Goal: Task Accomplishment & Management: Use online tool/utility

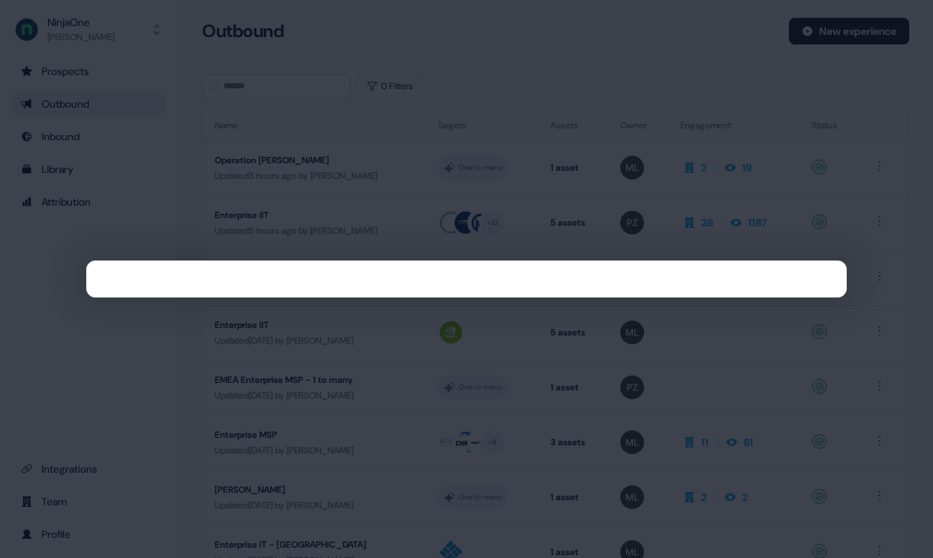
click at [86, 47] on div at bounding box center [466, 279] width 933 height 558
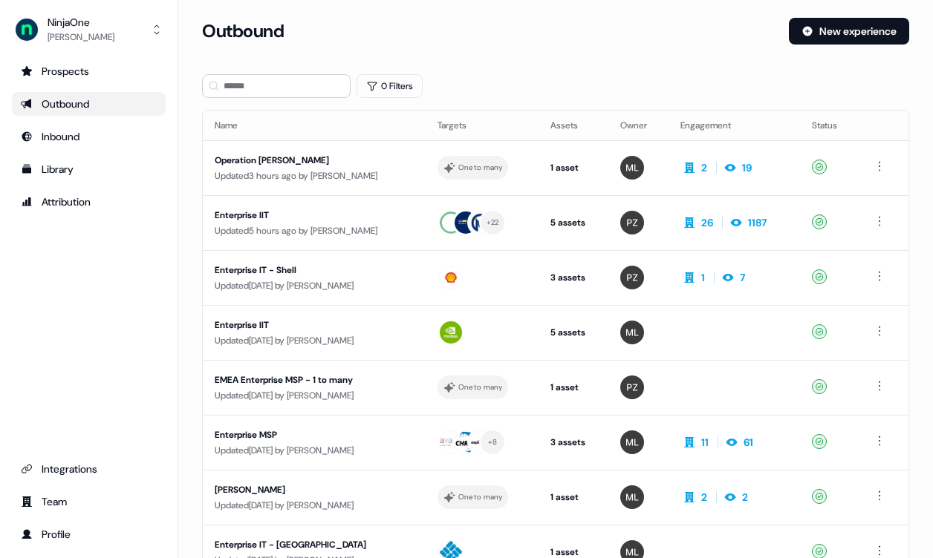
click at [68, 103] on div "Outbound" at bounding box center [89, 104] width 136 height 15
click at [106, 204] on div "Attribution" at bounding box center [89, 202] width 136 height 15
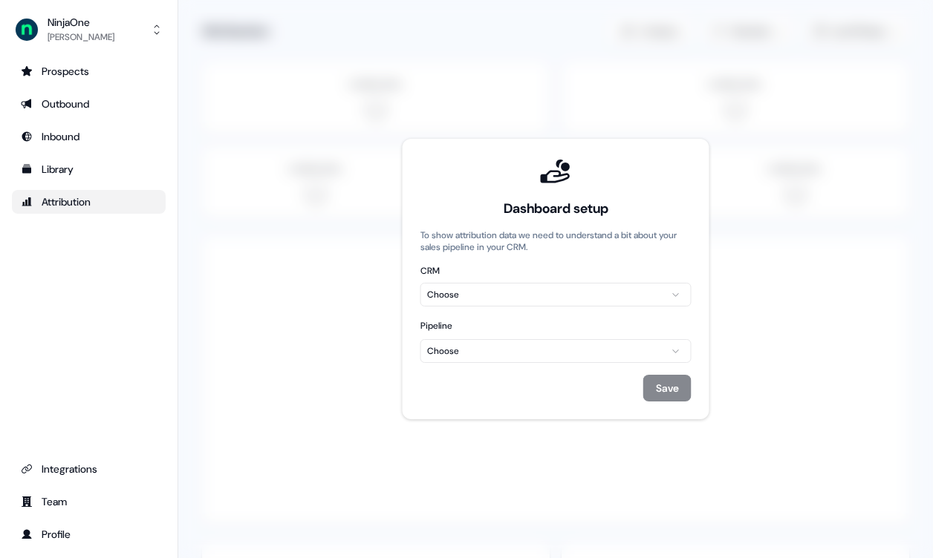
click at [541, 296] on html "For the best experience switch devices to a bigger screen. Go to [DOMAIN_NAME] …" at bounding box center [466, 279] width 933 height 558
click at [527, 351] on html "For the best experience switch devices to a bigger screen. Go to [DOMAIN_NAME] …" at bounding box center [466, 279] width 933 height 558
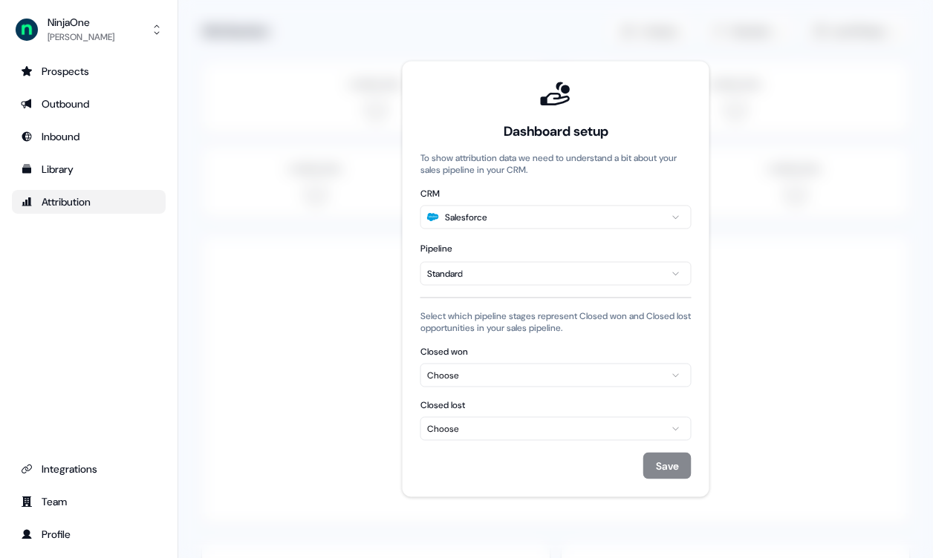
click at [600, 377] on div "Choose" at bounding box center [556, 375] width 258 height 15
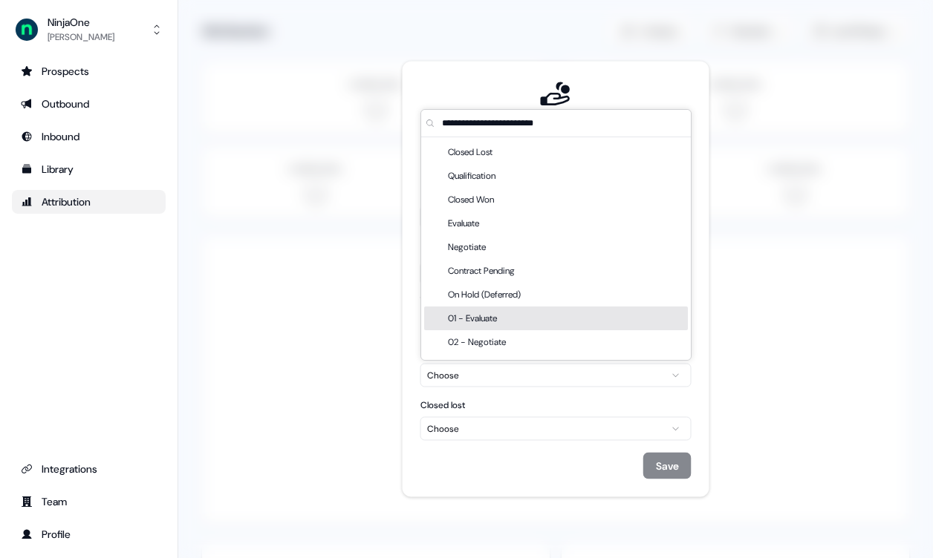
click at [503, 324] on div "01 - Evaluate" at bounding box center [475, 319] width 55 height 24
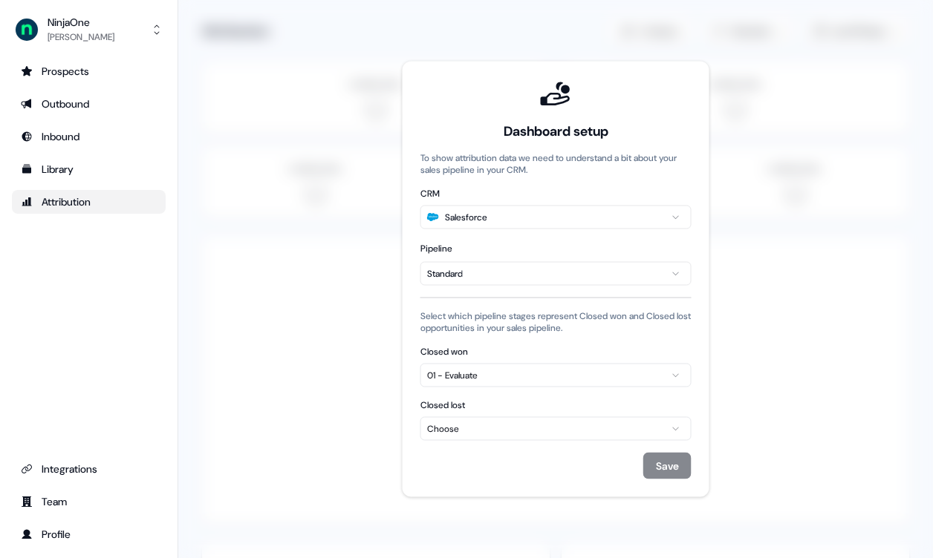
click at [492, 375] on div "01 - Evaluate" at bounding box center [556, 375] width 258 height 15
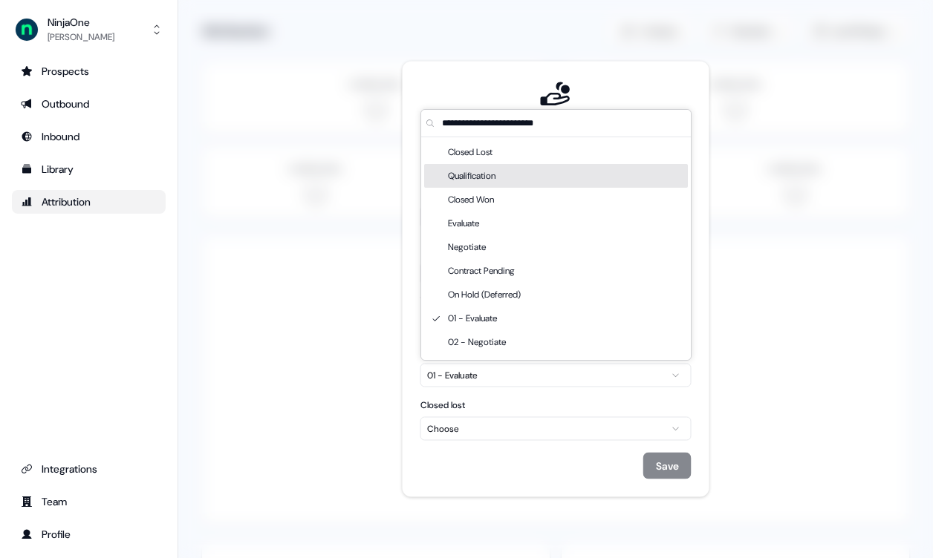
click at [472, 175] on div "Qualification" at bounding box center [474, 176] width 53 height 24
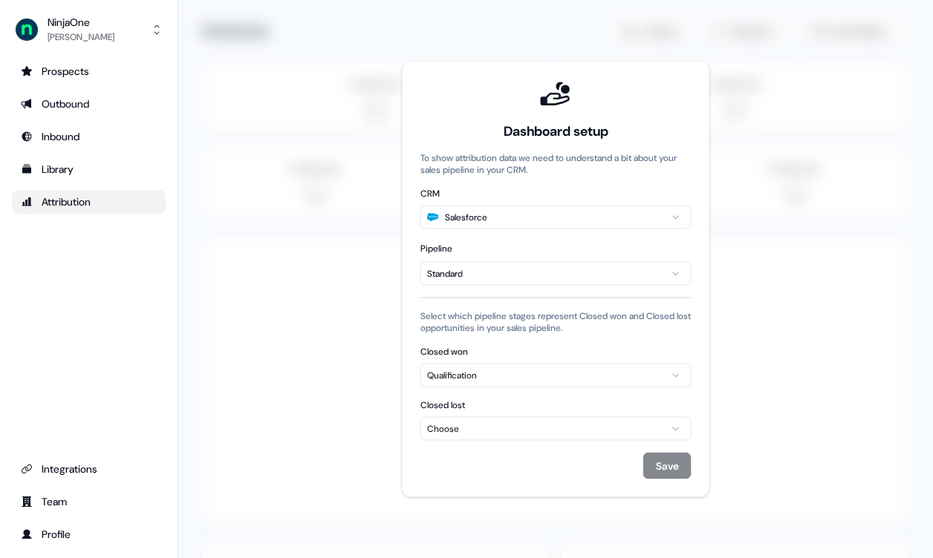
click at [495, 423] on div "Choose" at bounding box center [556, 429] width 258 height 15
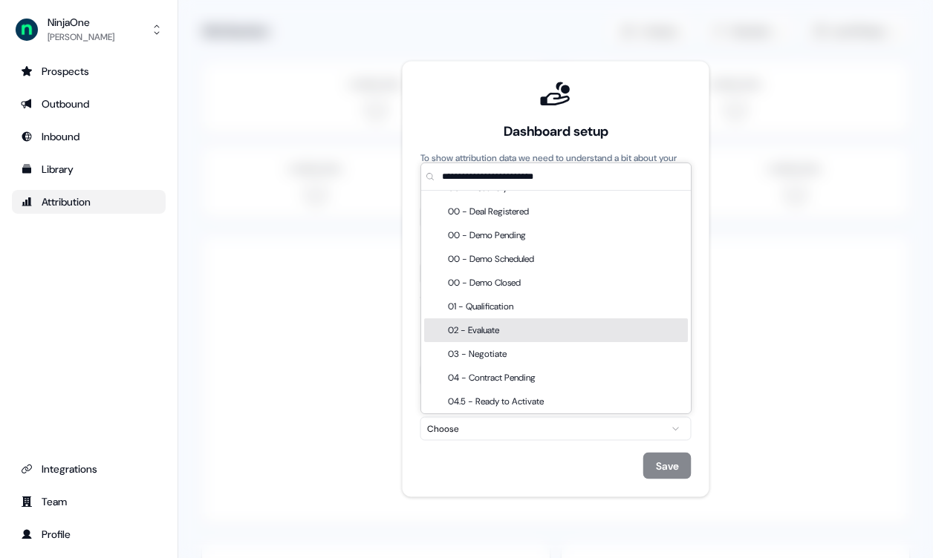
scroll to position [584, 0]
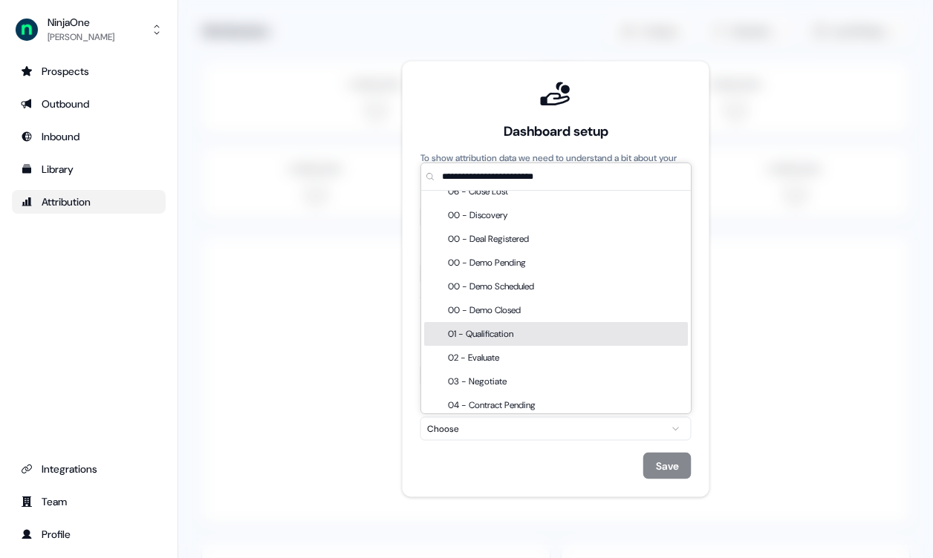
click at [493, 333] on div "01 - Qualification" at bounding box center [483, 334] width 71 height 24
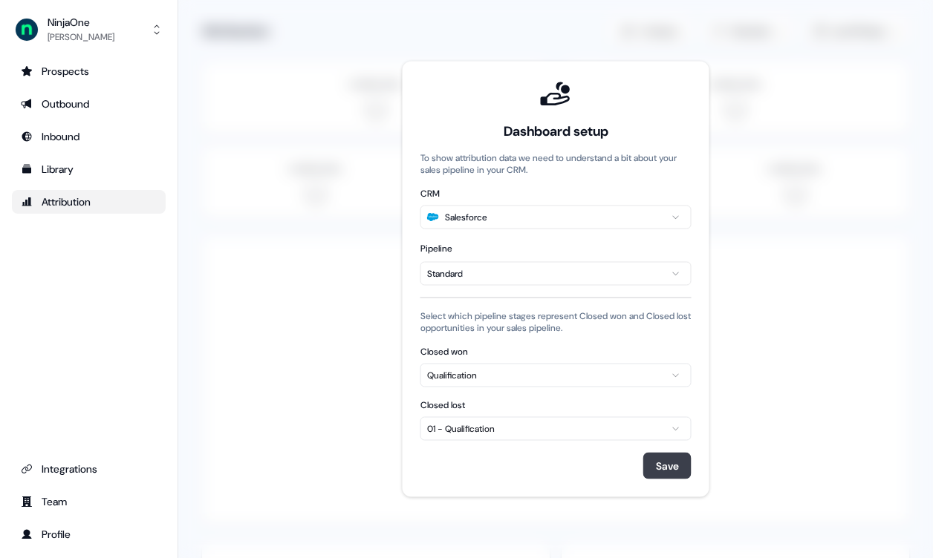
click at [664, 463] on button "Save" at bounding box center [667, 466] width 48 height 27
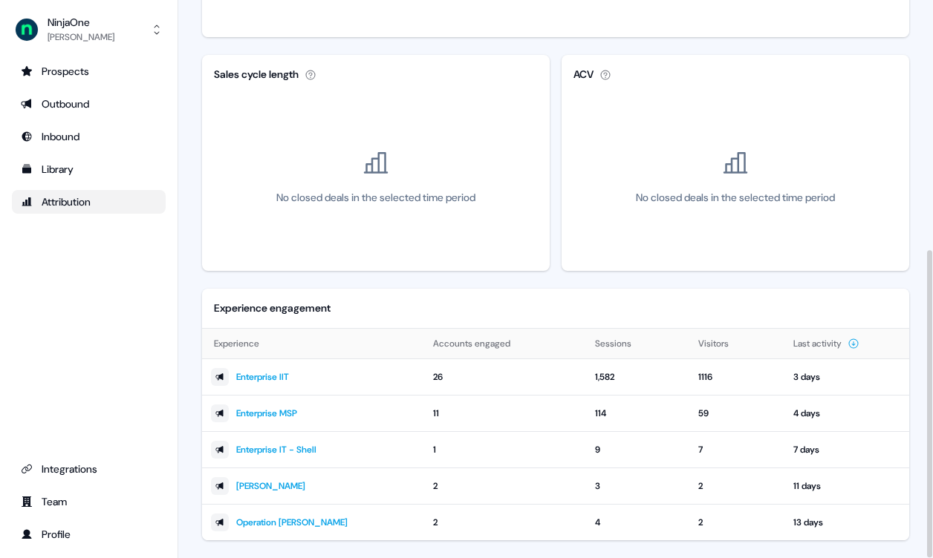
scroll to position [454, 0]
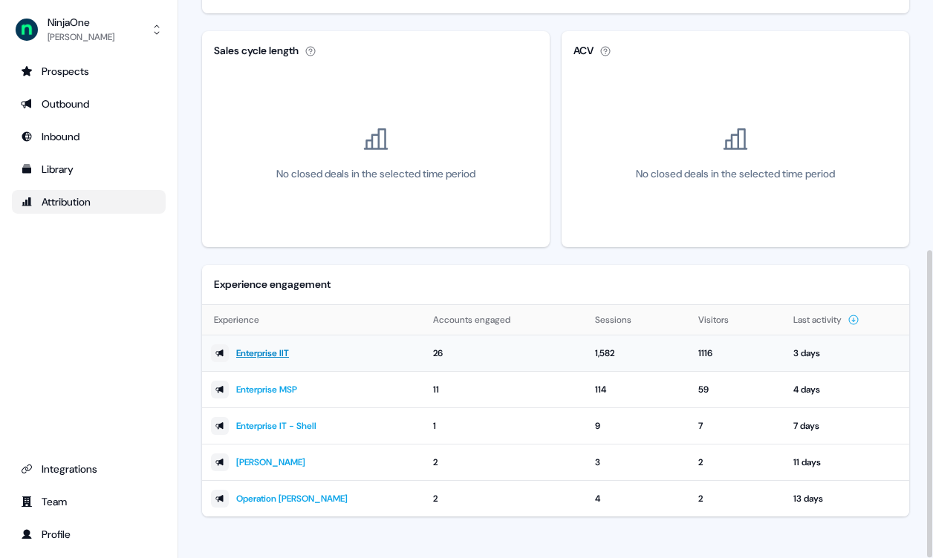
click at [277, 354] on link "Enterprise IIT" at bounding box center [262, 353] width 53 height 15
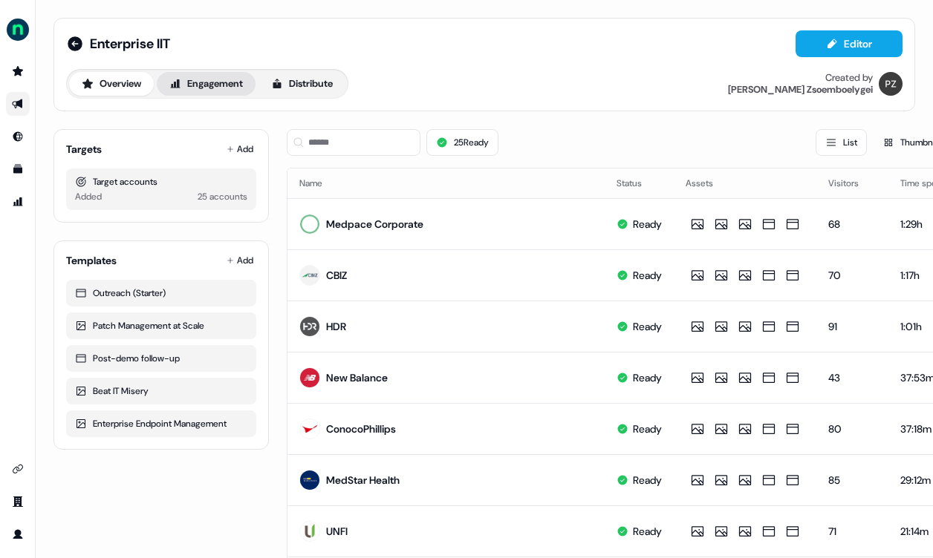
click at [209, 82] on button "Engagement" at bounding box center [206, 84] width 99 height 24
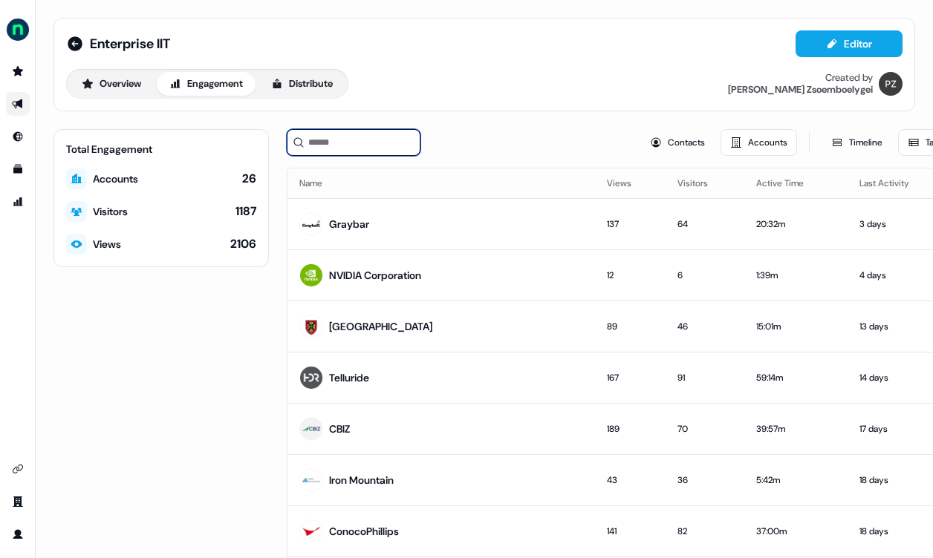
click at [333, 139] on input at bounding box center [354, 142] width 134 height 27
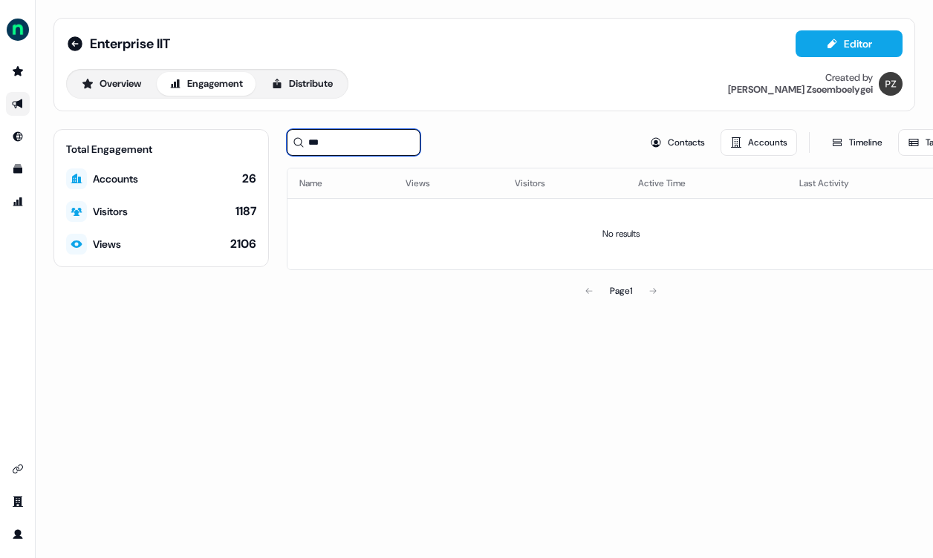
type input "***"
click at [19, 108] on icon "Go to outbound experience" at bounding box center [18, 104] width 12 height 12
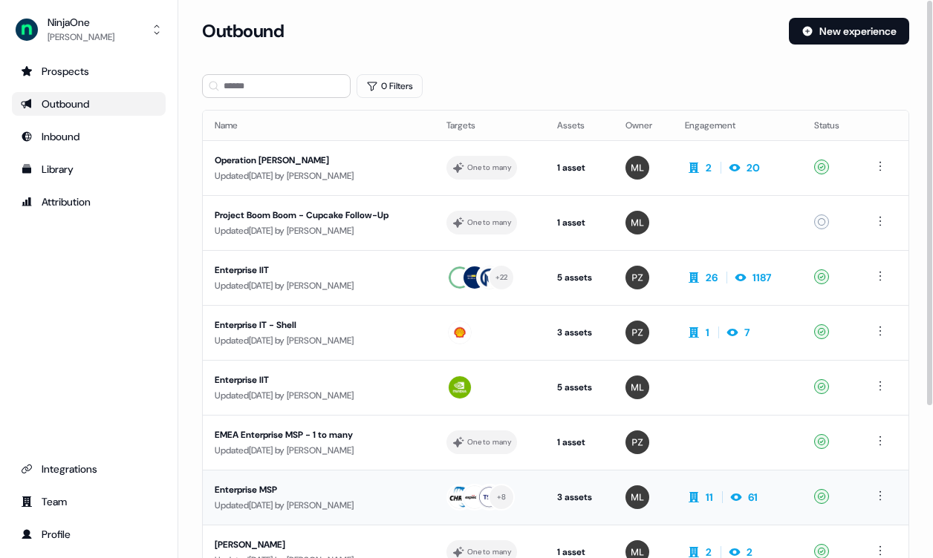
click at [264, 493] on div "Enterprise MSP" at bounding box center [319, 490] width 208 height 15
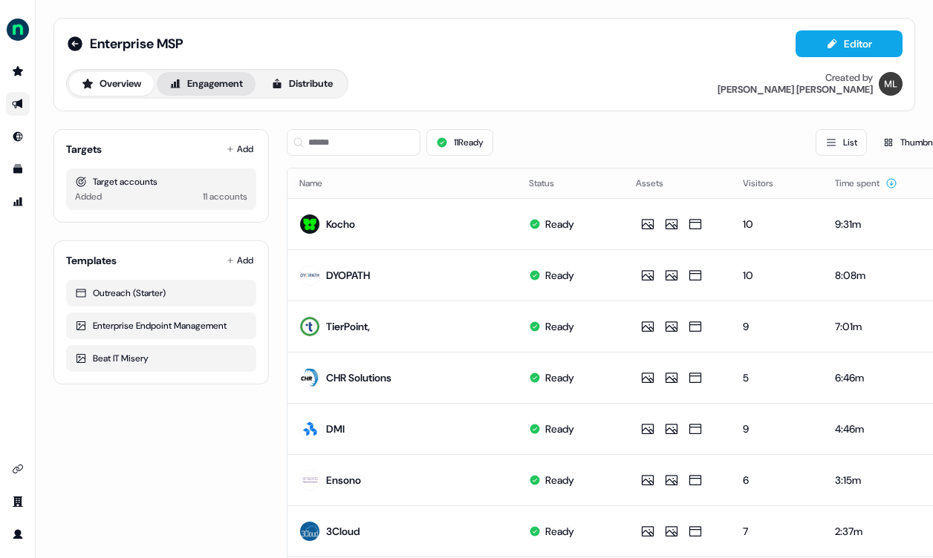
click at [224, 77] on button "Engagement" at bounding box center [206, 84] width 99 height 24
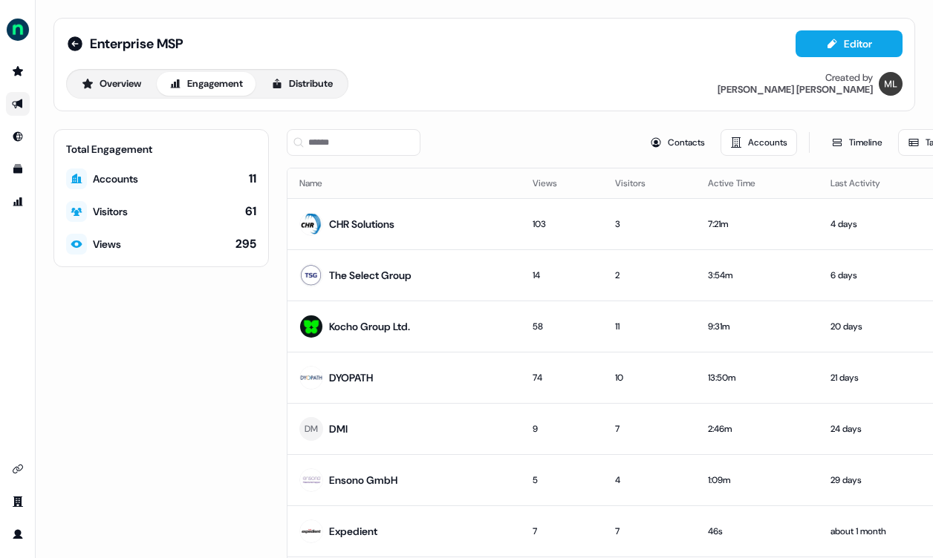
drag, startPoint x: 304, startPoint y: 138, endPoint x: 316, endPoint y: 145, distance: 14.3
click at [304, 138] on div at bounding box center [354, 142] width 134 height 27
click at [344, 139] on input at bounding box center [354, 142] width 134 height 27
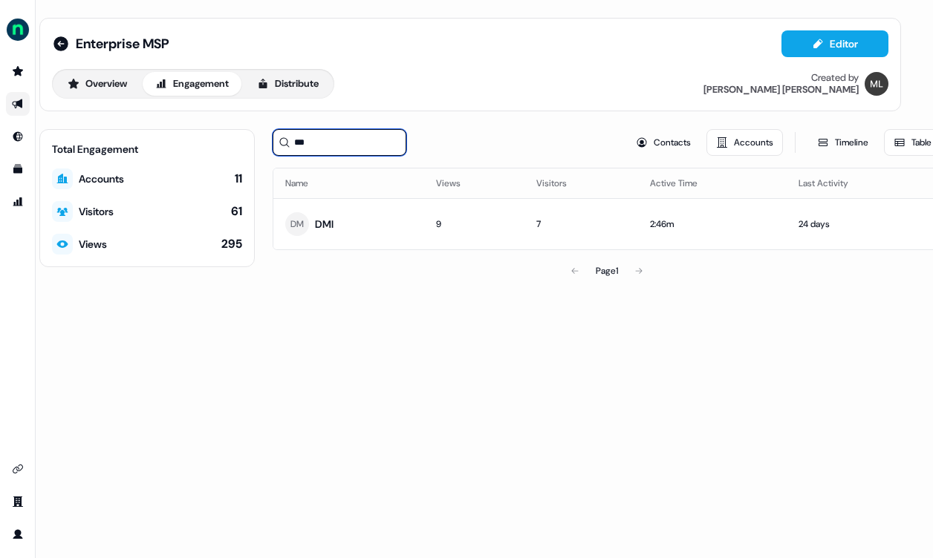
scroll to position [0, 22]
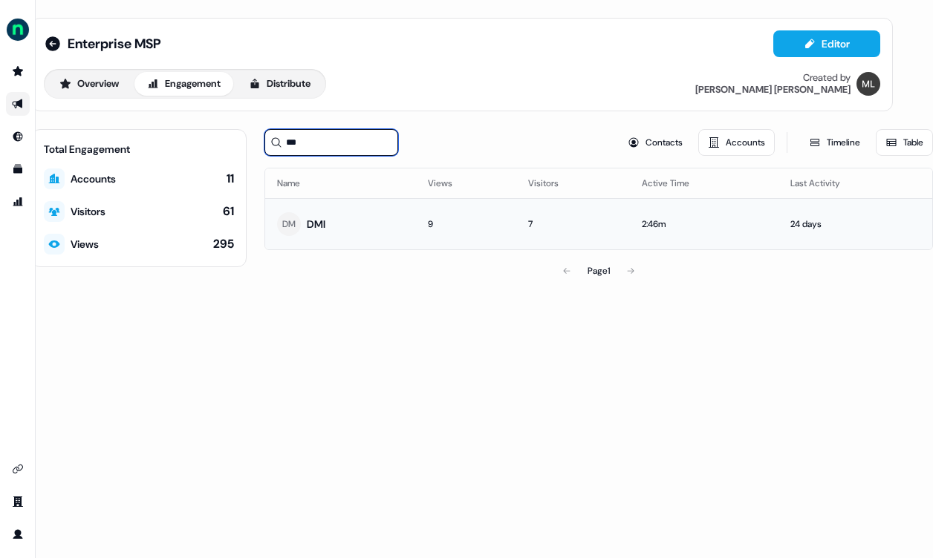
type input "***"
click at [319, 221] on div "DMI" at bounding box center [316, 224] width 19 height 15
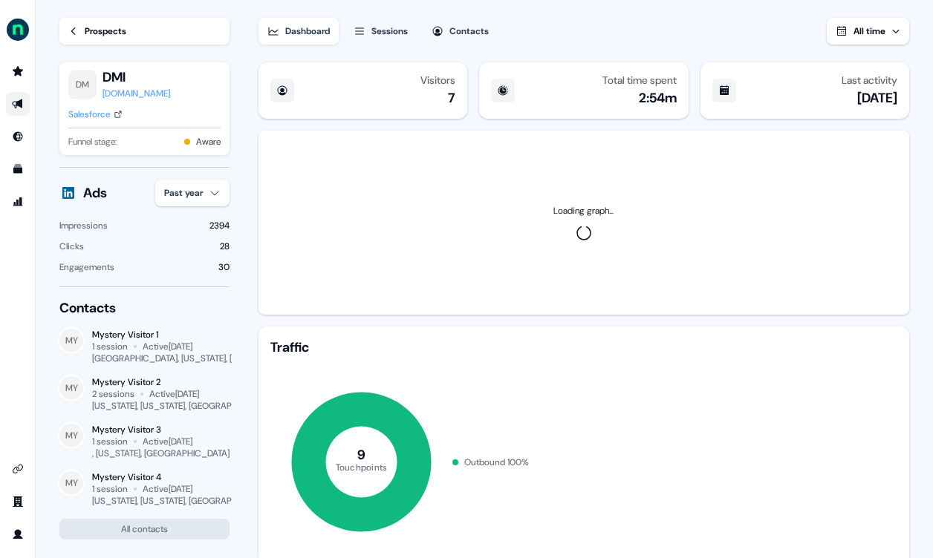
click at [4, 555] on div "side nav menu" at bounding box center [18, 279] width 36 height 558
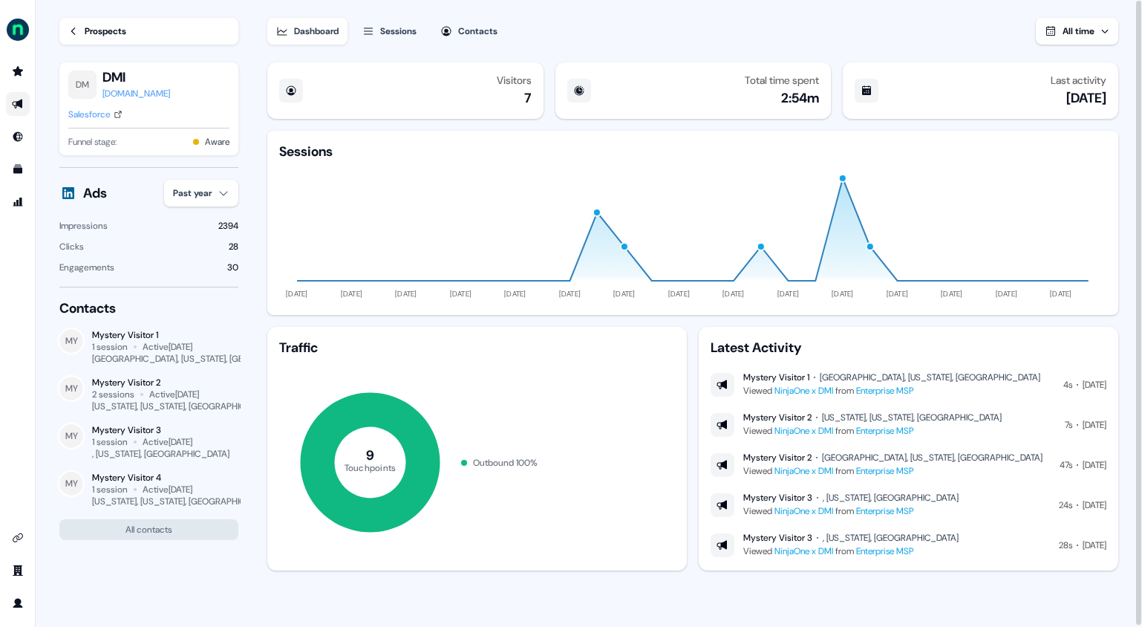
click at [413, 34] on div "Sessions" at bounding box center [398, 31] width 36 height 15
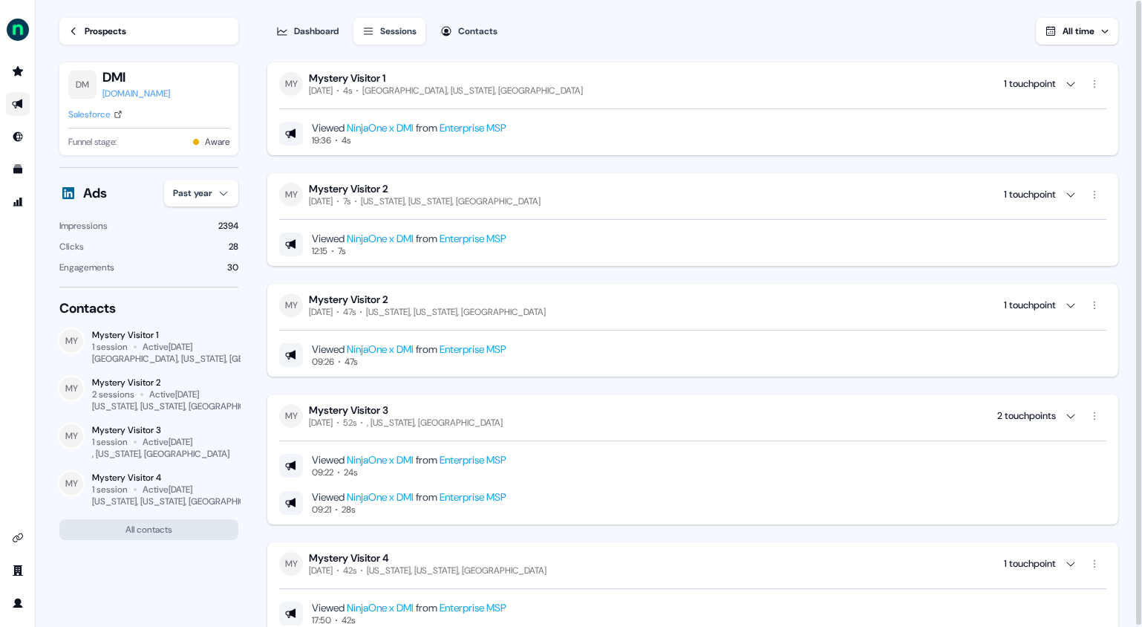
click at [494, 30] on div "Contacts" at bounding box center [477, 31] width 39 height 15
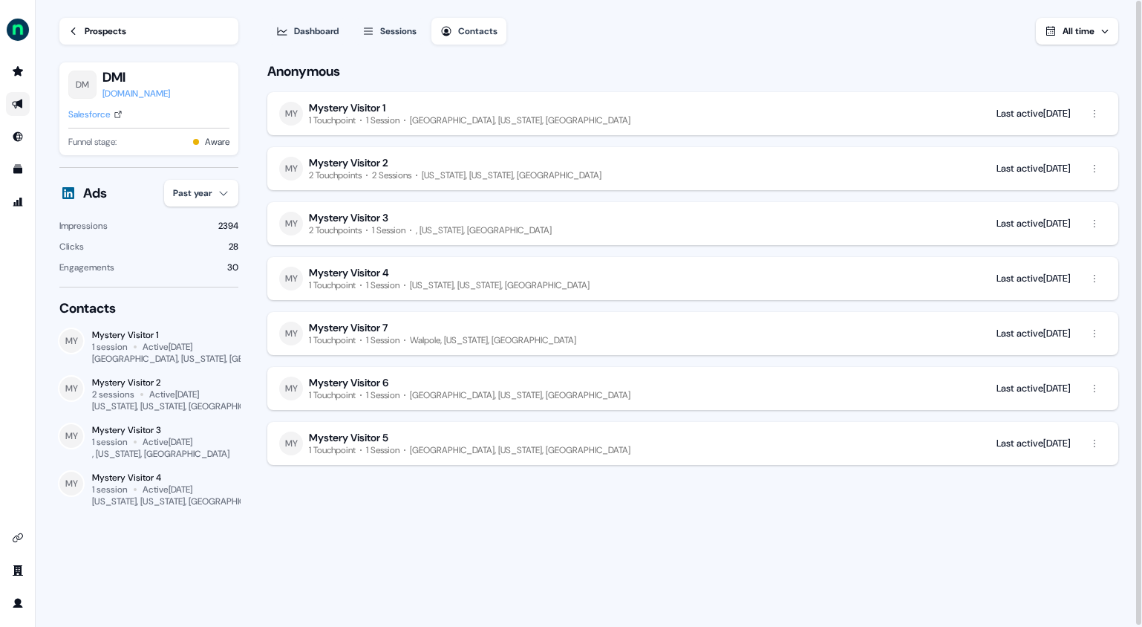
click at [327, 36] on div "Dashboard" at bounding box center [316, 31] width 45 height 15
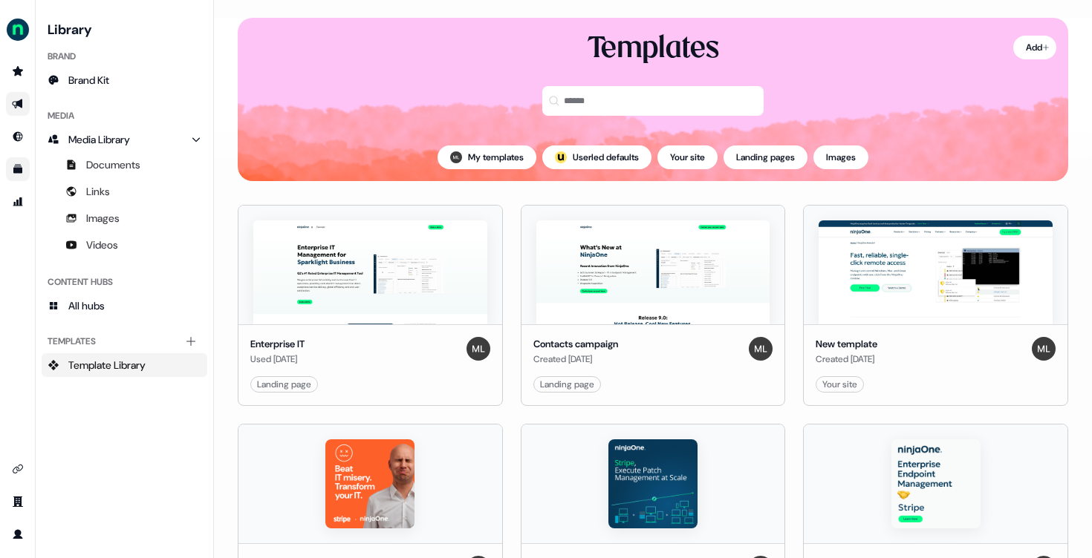
click at [17, 110] on link "Go to outbound experience" at bounding box center [18, 104] width 24 height 24
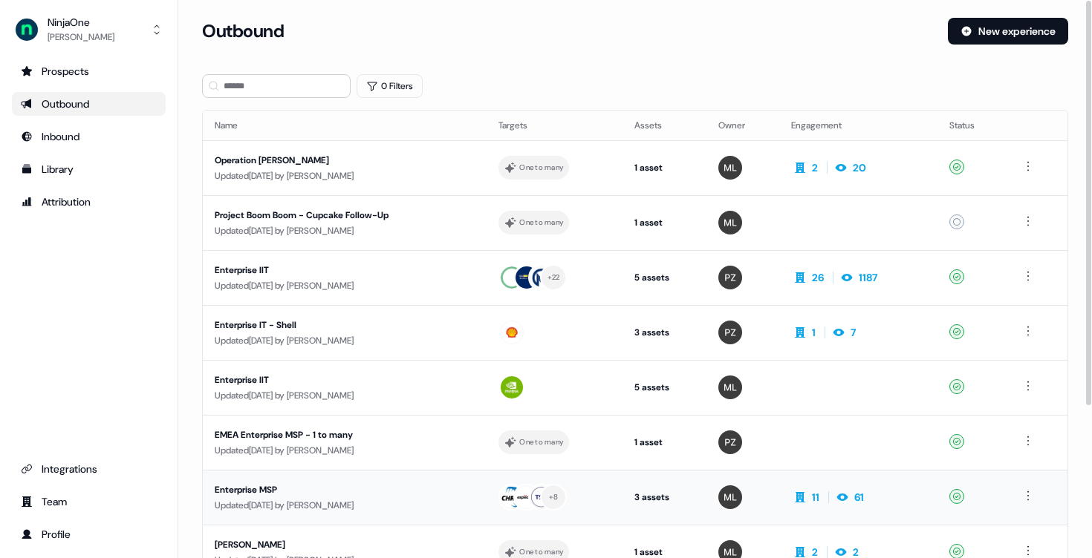
click at [255, 483] on div "Enterprise MSP" at bounding box center [345, 490] width 260 height 15
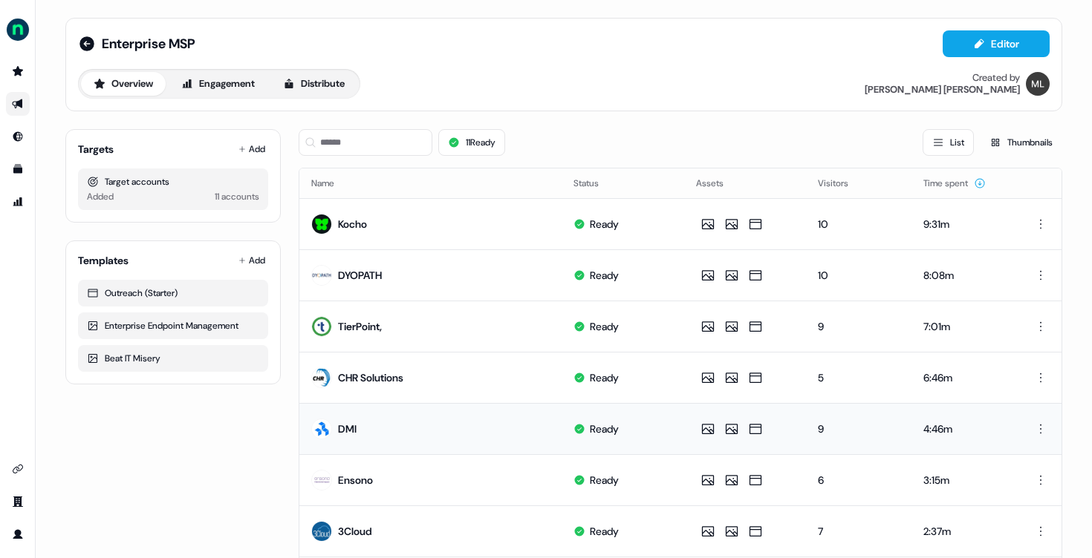
click at [342, 426] on div "DMI" at bounding box center [347, 429] width 19 height 15
click at [1037, 426] on html "For the best experience switch devices to a bigger screen. Go to Userled.io Ent…" at bounding box center [546, 279] width 1092 height 558
click at [371, 424] on html "For the best experience switch devices to a bigger screen. Go to Userled.io Ent…" at bounding box center [546, 279] width 1092 height 558
click at [329, 428] on img at bounding box center [321, 429] width 21 height 21
click at [215, 74] on button "Engagement" at bounding box center [218, 84] width 99 height 24
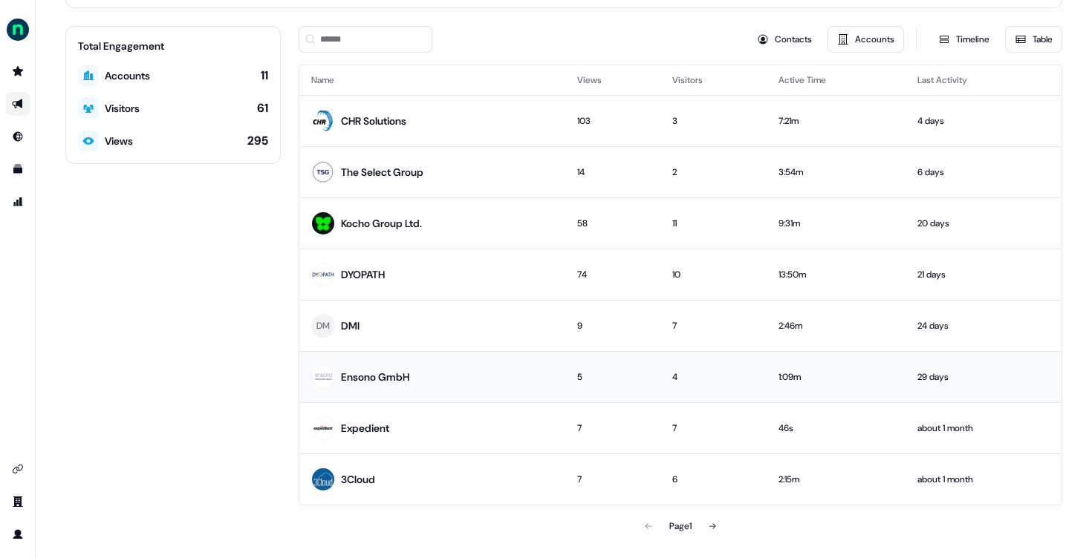
scroll to position [103, 0]
click at [336, 333] on div "DM DMI" at bounding box center [335, 326] width 48 height 27
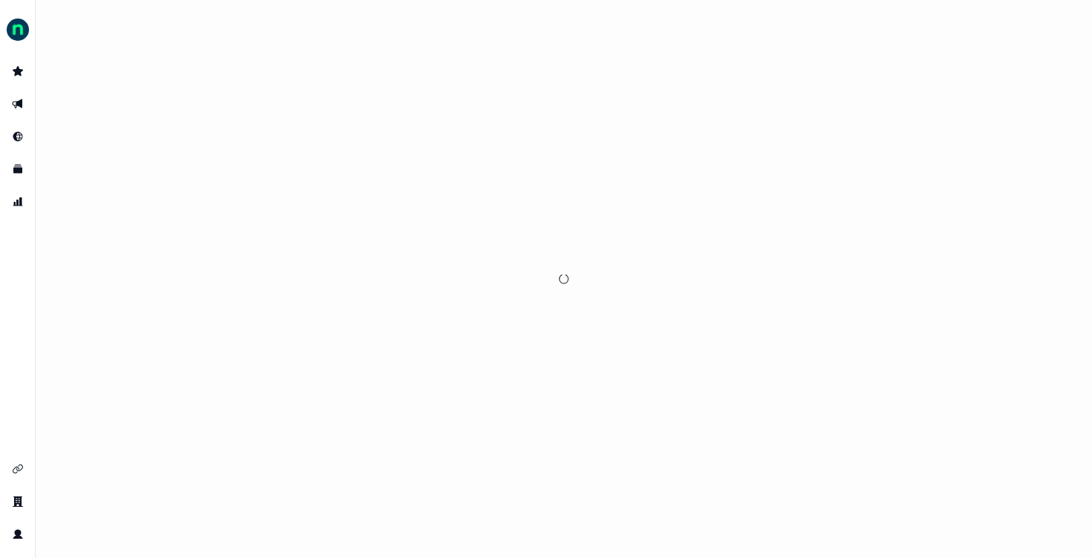
click at [341, 316] on div at bounding box center [564, 279] width 1056 height 558
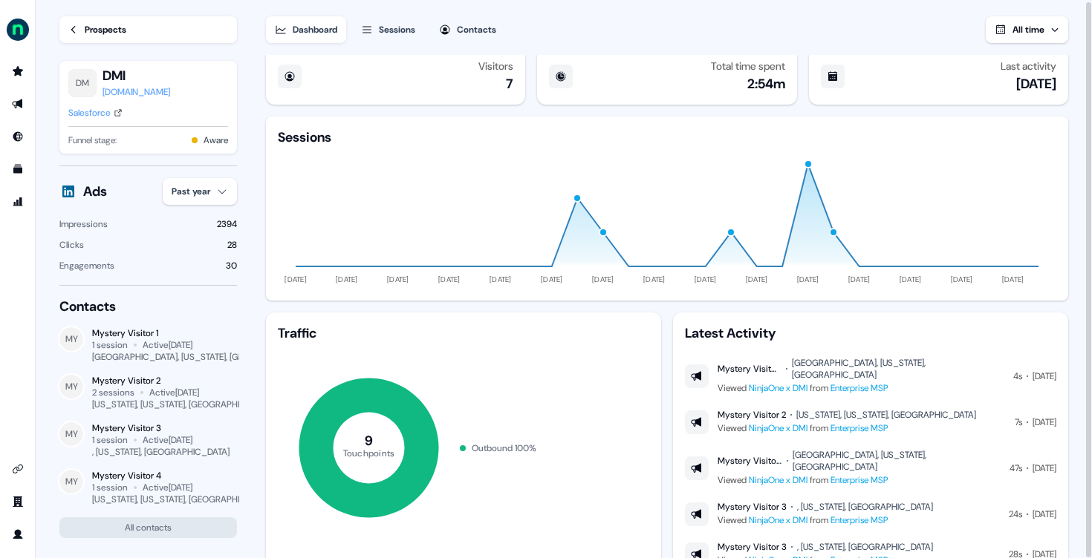
scroll to position [52, 0]
